Goal: Book appointment/travel/reservation

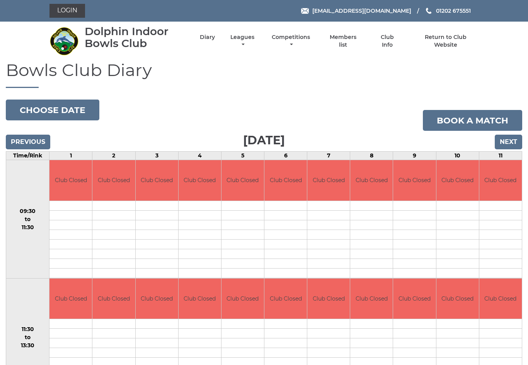
click at [507, 143] on input "Next" at bounding box center [507, 142] width 27 height 15
click at [509, 142] on input "Next" at bounding box center [507, 142] width 27 height 15
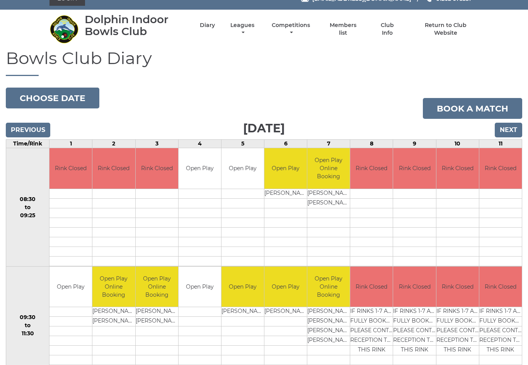
scroll to position [1, 0]
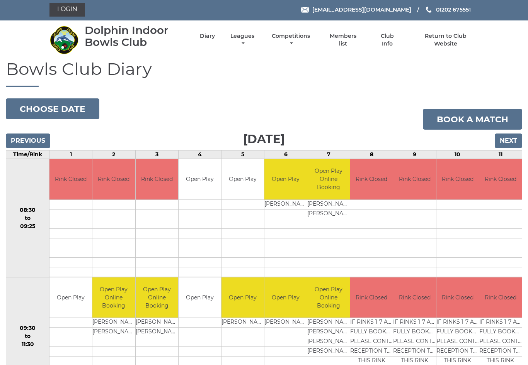
click at [75, 108] on button "Choose date" at bounding box center [52, 108] width 93 height 21
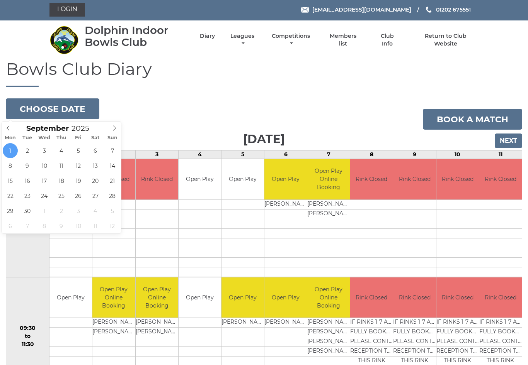
type input "2025-09-06"
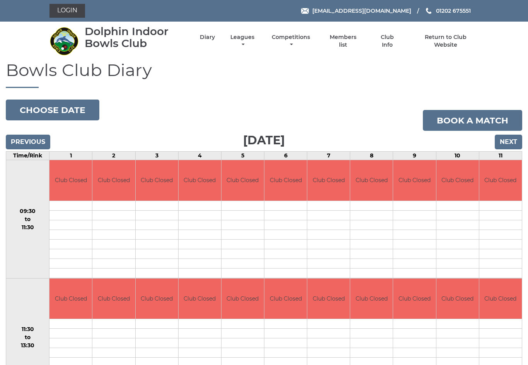
click at [505, 144] on input "Next" at bounding box center [507, 142] width 27 height 15
